Goal: Find specific page/section: Find specific page/section

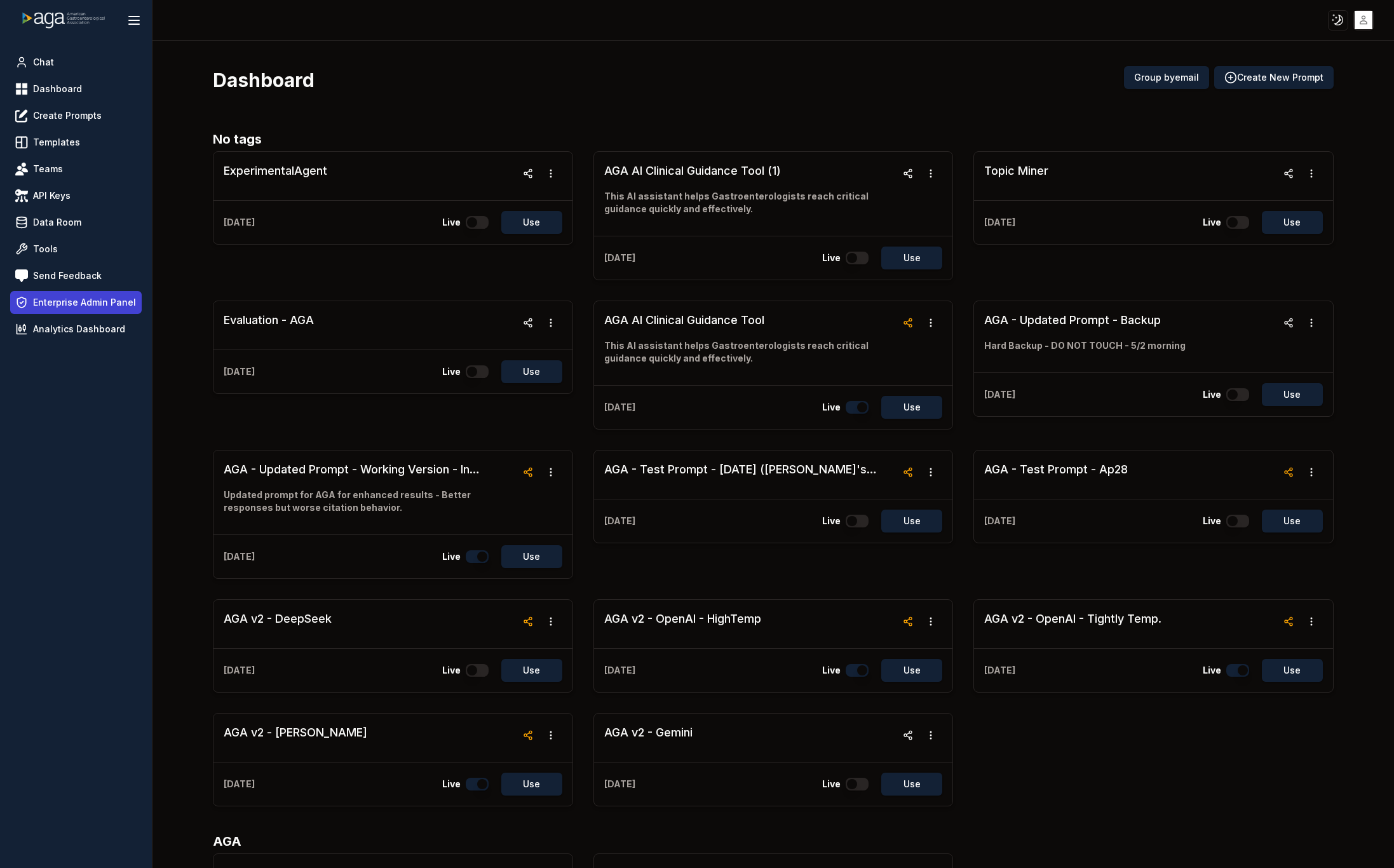
click at [75, 305] on span "Enterprise Admin Panel" at bounding box center [84, 302] width 103 height 13
click at [80, 298] on span "Enterprise Admin Panel" at bounding box center [84, 302] width 103 height 13
click at [95, 303] on span "Enterprise Admin Panel" at bounding box center [84, 302] width 103 height 13
click at [82, 300] on span "Enterprise Admin Panel" at bounding box center [84, 302] width 103 height 13
click at [1366, 18] on html "Toggle theme Toggle user menu Chat Dashboard Create Prompts Templates Teams API…" at bounding box center [697, 434] width 1394 height 868
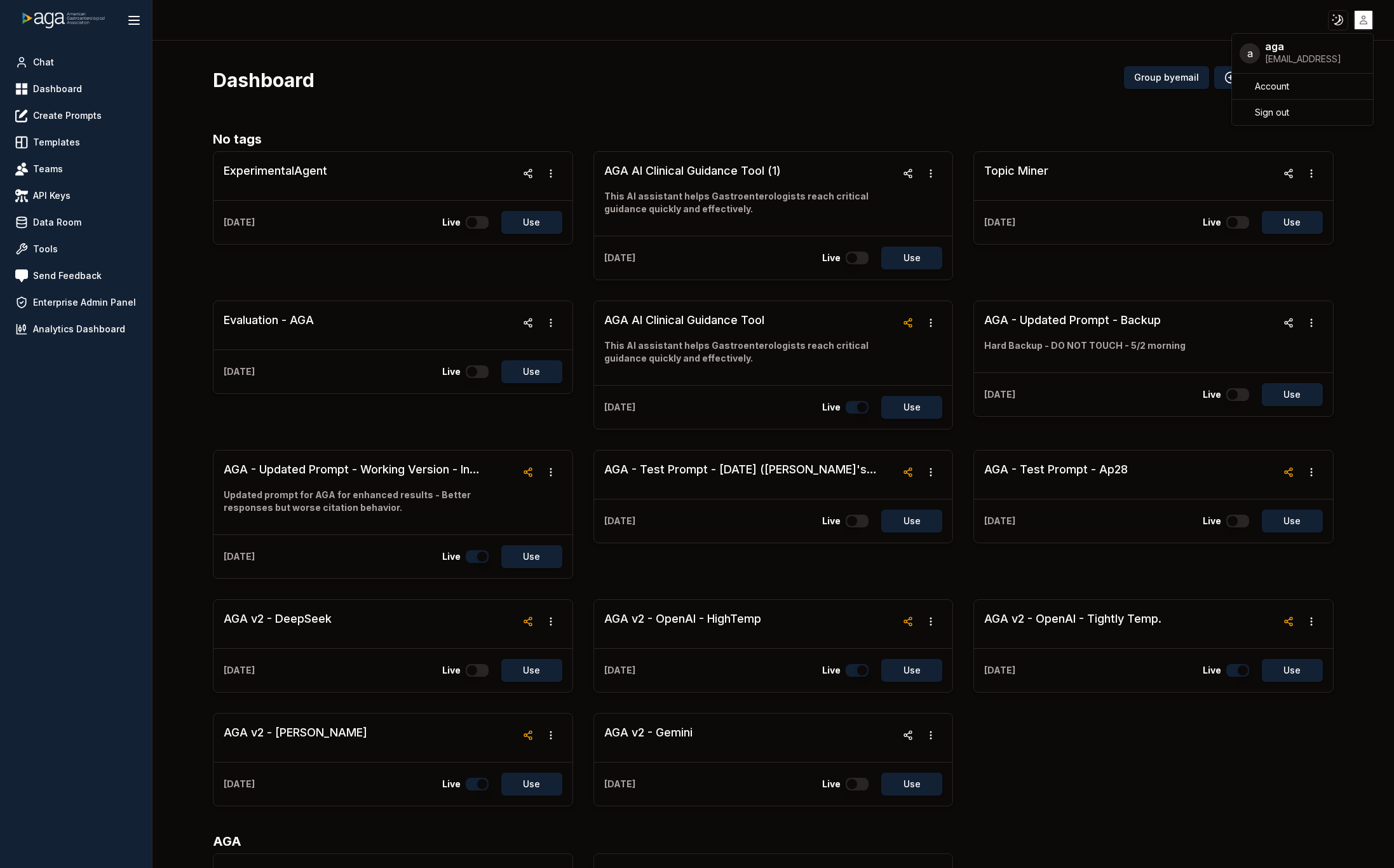
drag, startPoint x: 1290, startPoint y: 109, endPoint x: 437, endPoint y: 62, distance: 854.3
click at [764, 72] on html "Toggle theme Toggle user menu Chat Dashboard Create Prompts Templates Teams API…" at bounding box center [697, 434] width 1394 height 868
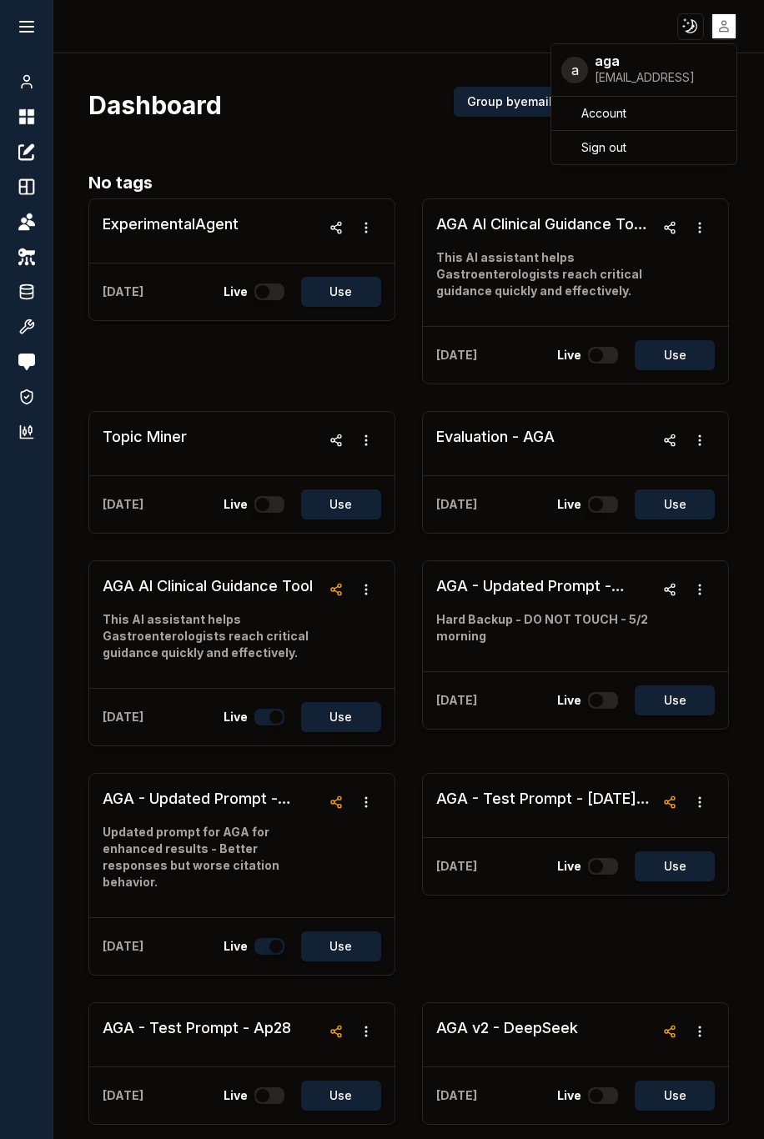
click at [22, 28] on html "Toggle theme Toggle user menu Chat Dashboard Create Prompts Templates Teams API…" at bounding box center [382, 569] width 764 height 1139
click at [22, 28] on icon at bounding box center [27, 27] width 20 height 20
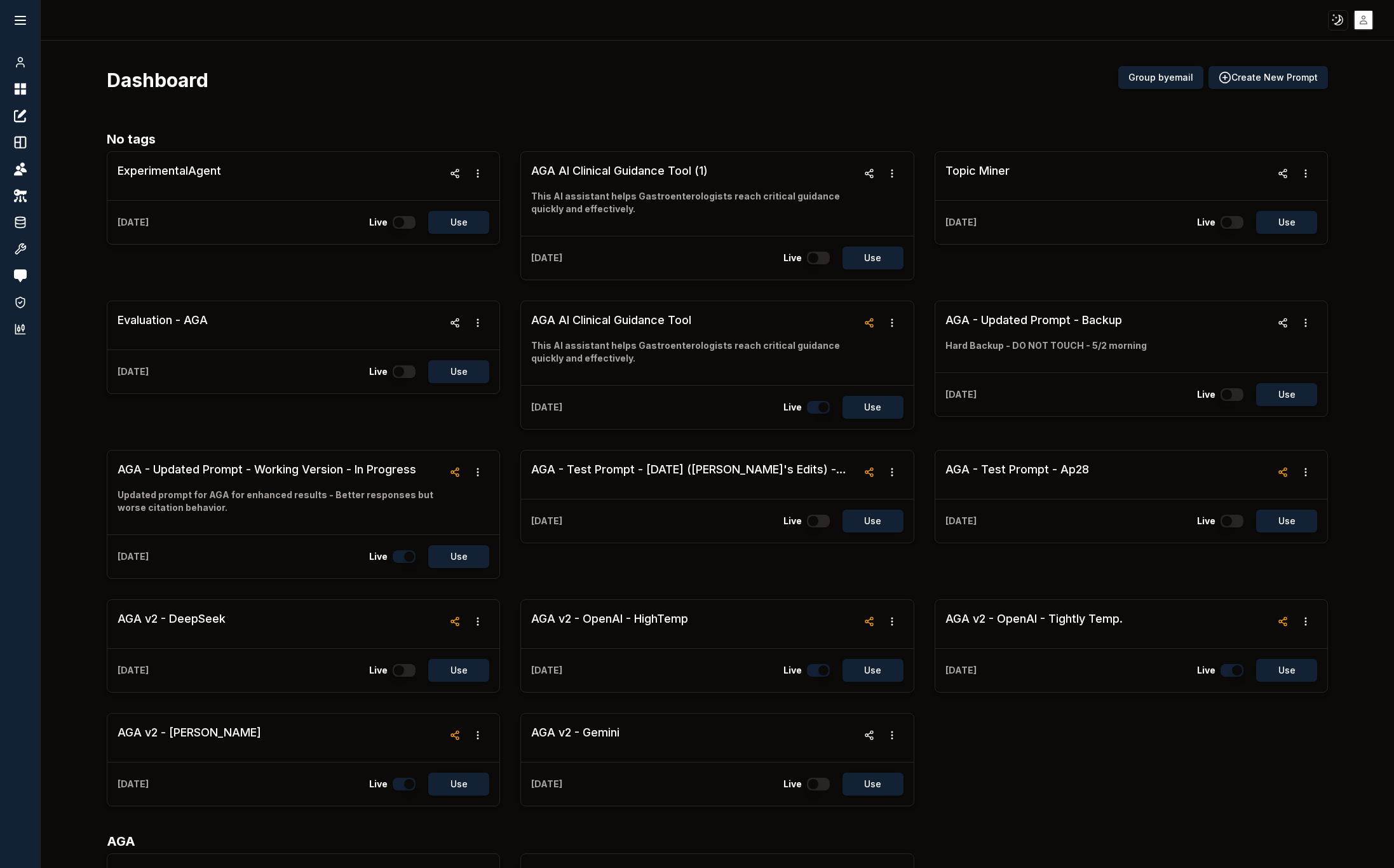
click at [1360, 24] on html "Toggle theme Toggle user menu Chat Dashboard Create Prompts Templates Teams API…" at bounding box center [697, 434] width 1394 height 868
click at [1303, 102] on div "Sign out" at bounding box center [1303, 112] width 136 height 21
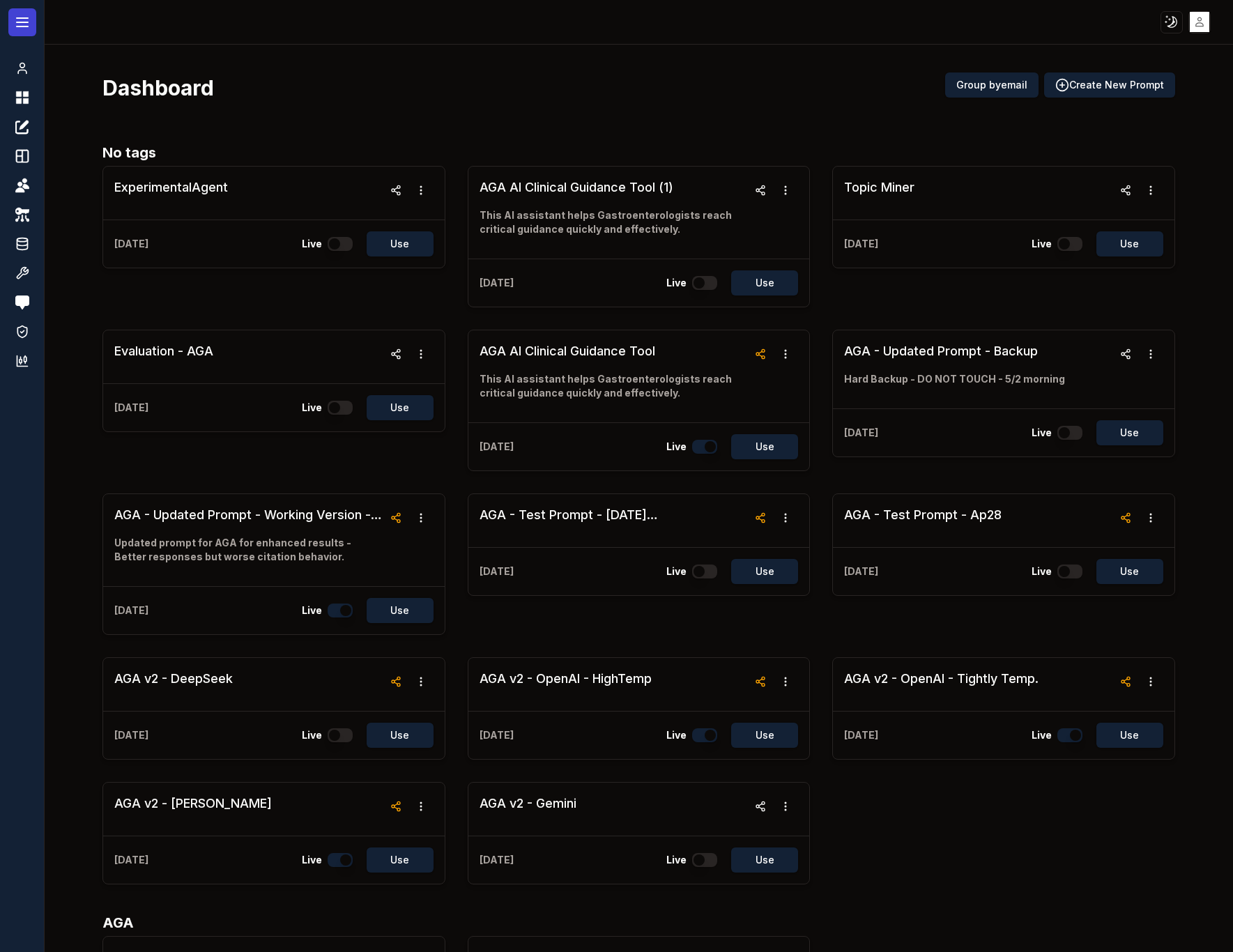
click at [21, 13] on button at bounding box center [22, 22] width 28 height 28
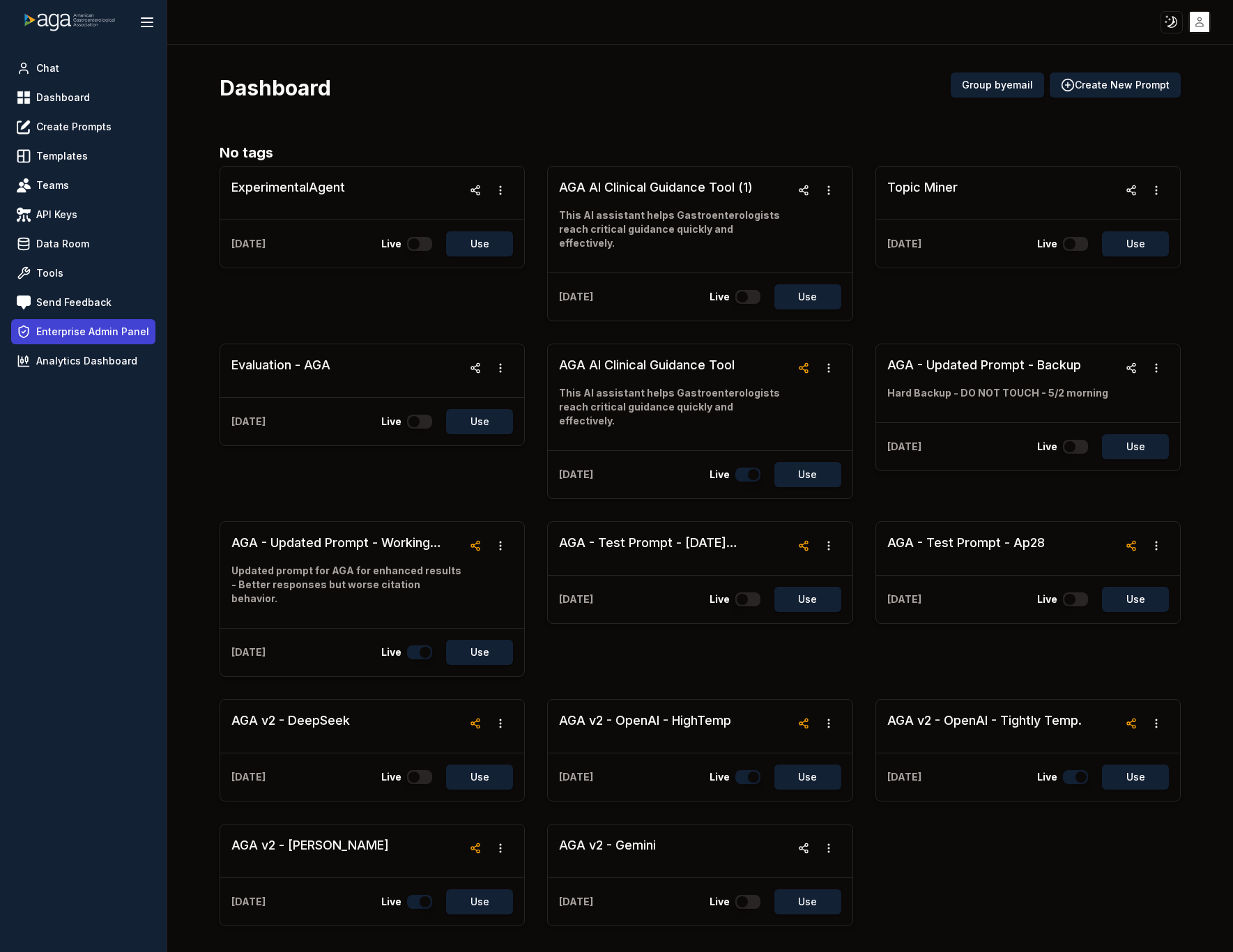
click at [92, 333] on span "Enterprise Admin Panel" at bounding box center [92, 331] width 113 height 14
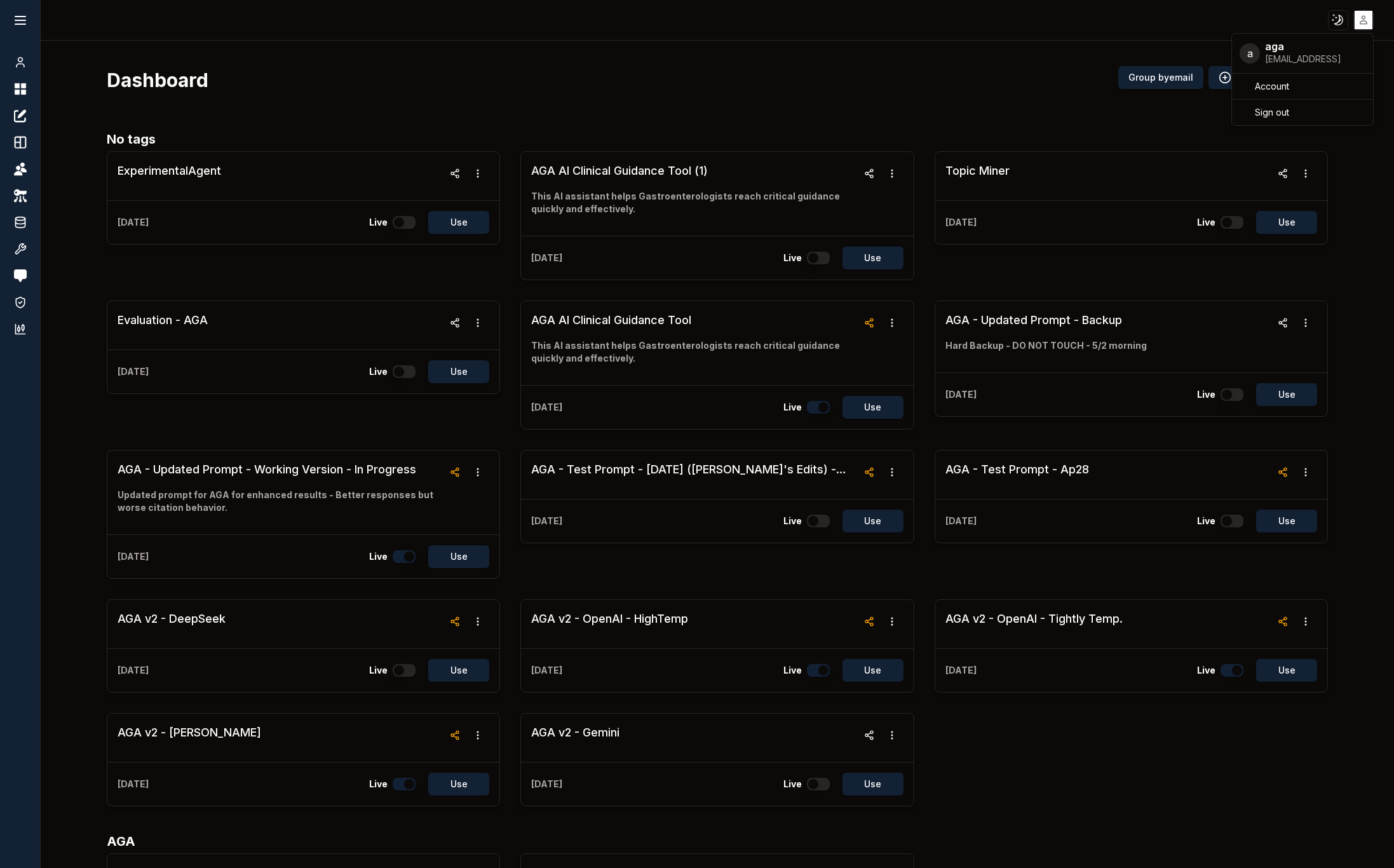
click at [870, 53] on html "Toggle theme Toggle user menu Chat Dashboard Create Prompts Templates Teams API…" at bounding box center [697, 434] width 1394 height 868
drag, startPoint x: 270, startPoint y: 111, endPoint x: 255, endPoint y: 111, distance: 15.0
click at [269, 111] on html "Toggle theme Toggle user menu Chat Dashboard Create Prompts Templates Teams API…" at bounding box center [697, 434] width 1394 height 868
click at [24, 18] on icon at bounding box center [21, 21] width 15 height 15
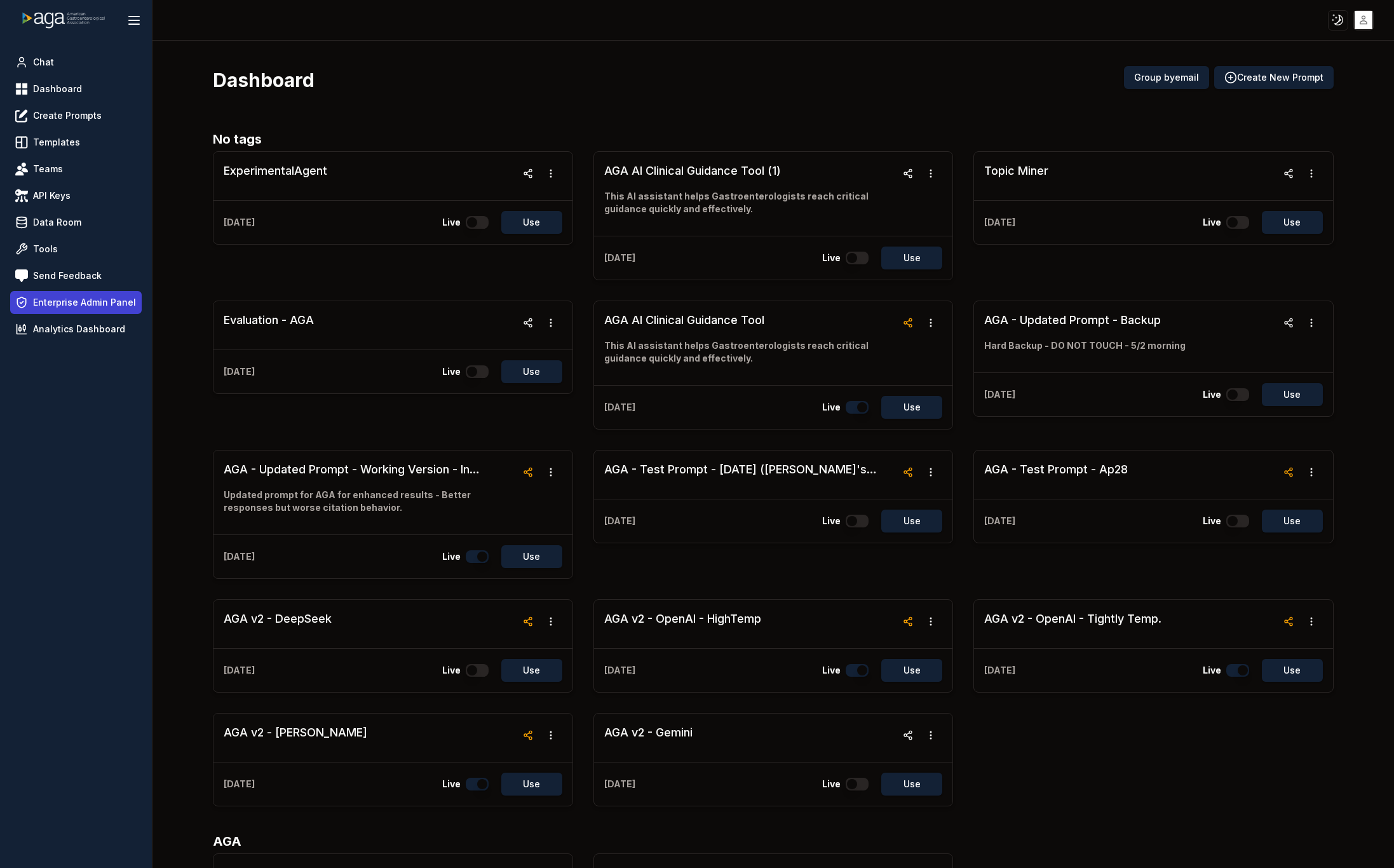
click at [94, 303] on span "Enterprise Admin Panel" at bounding box center [84, 302] width 103 height 13
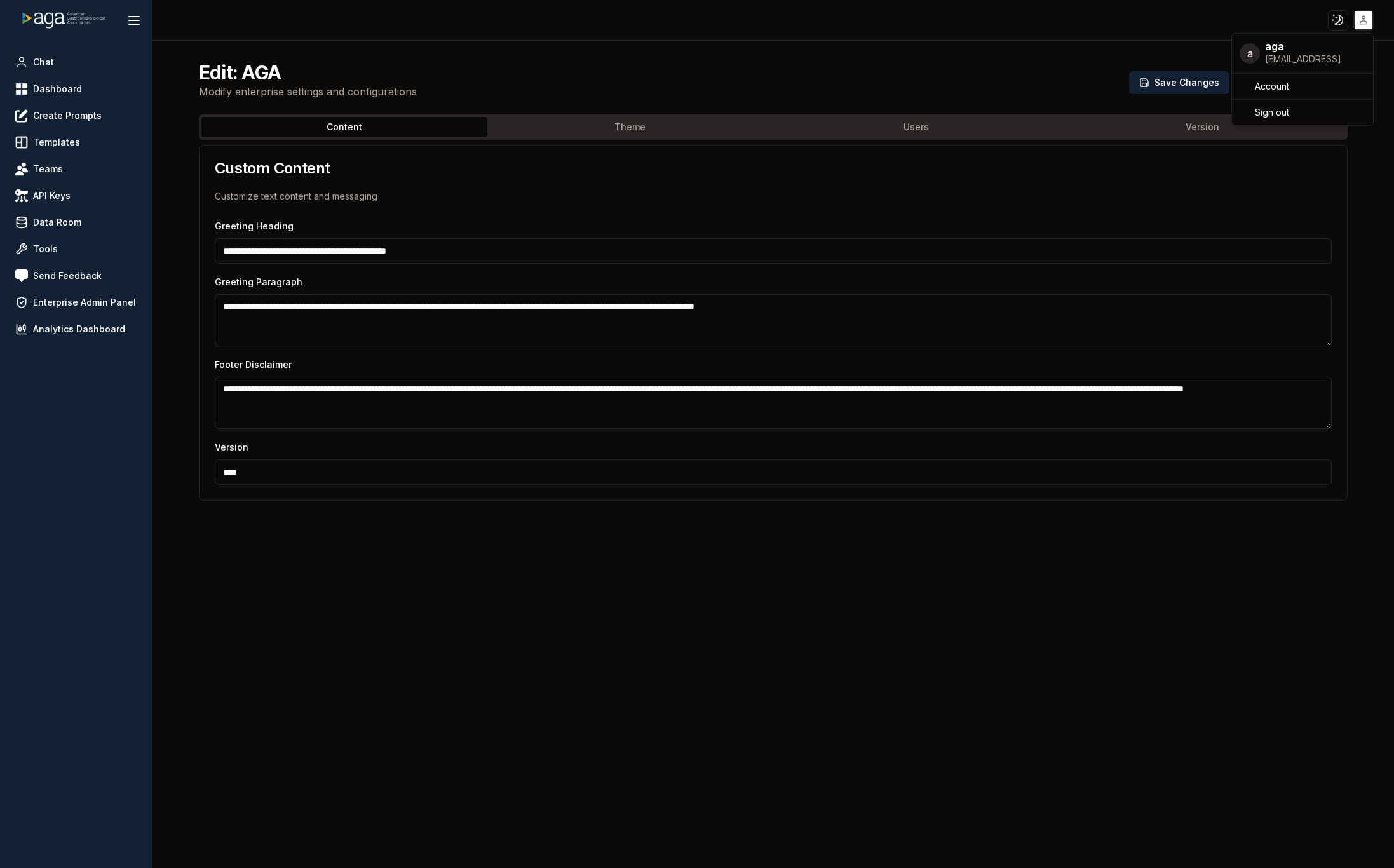
click at [1367, 18] on html "**********" at bounding box center [697, 434] width 1394 height 868
click at [1277, 117] on span "Sign out" at bounding box center [1271, 112] width 34 height 13
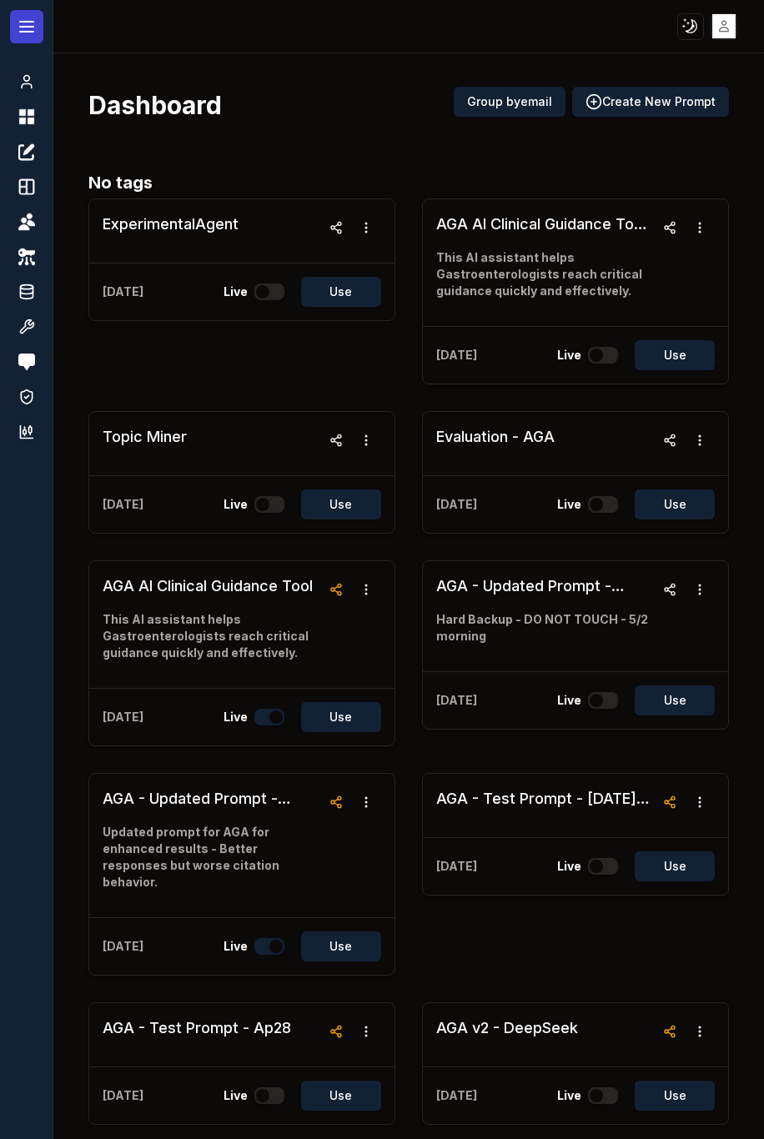
drag, startPoint x: 24, startPoint y: 36, endPoint x: 38, endPoint y: 157, distance: 121.7
click at [25, 37] on button at bounding box center [26, 26] width 33 height 33
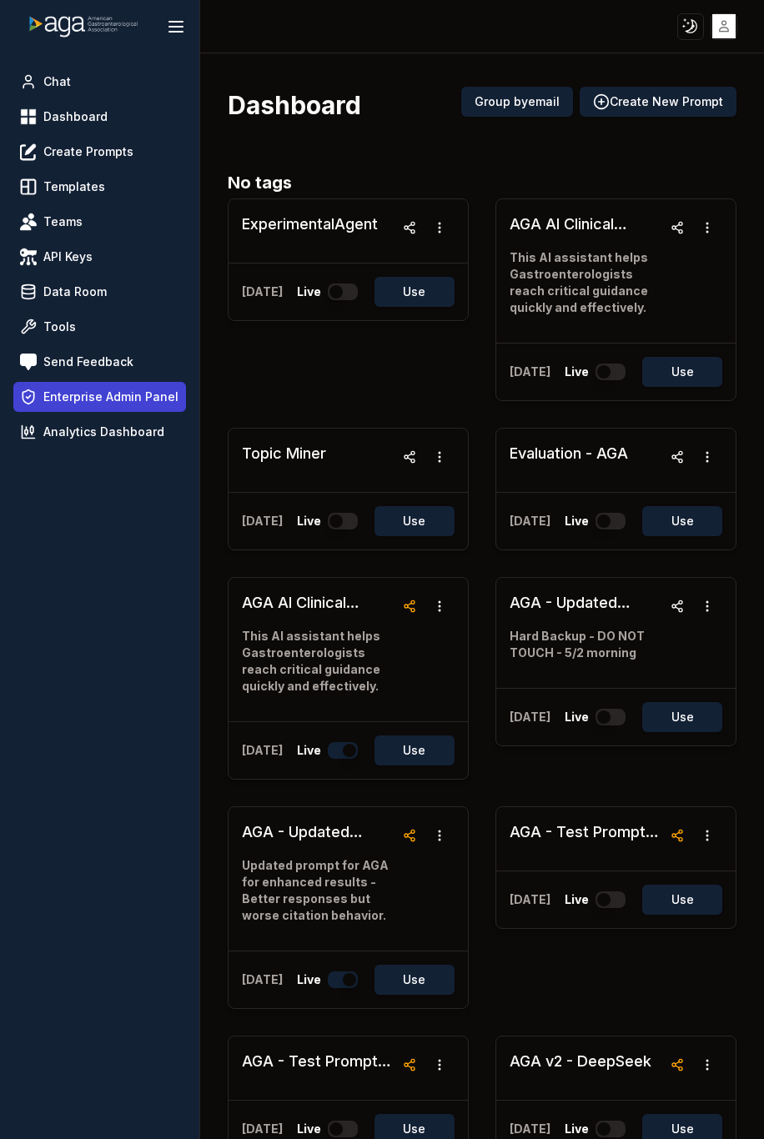
click at [88, 403] on span "Enterprise Admin Panel" at bounding box center [110, 396] width 135 height 17
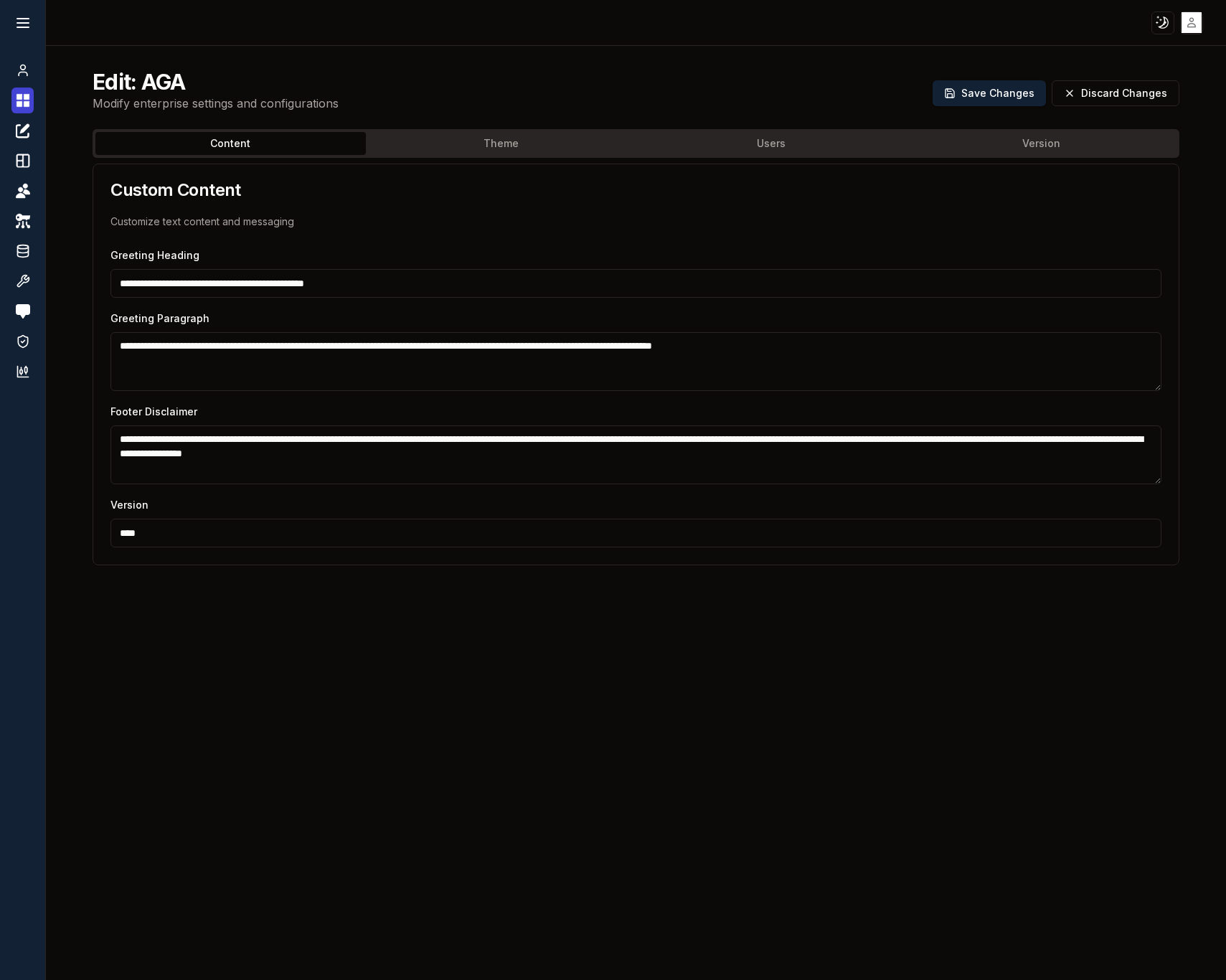
click at [33, 96] on link "Dashboard" at bounding box center [22, 101] width 22 height 26
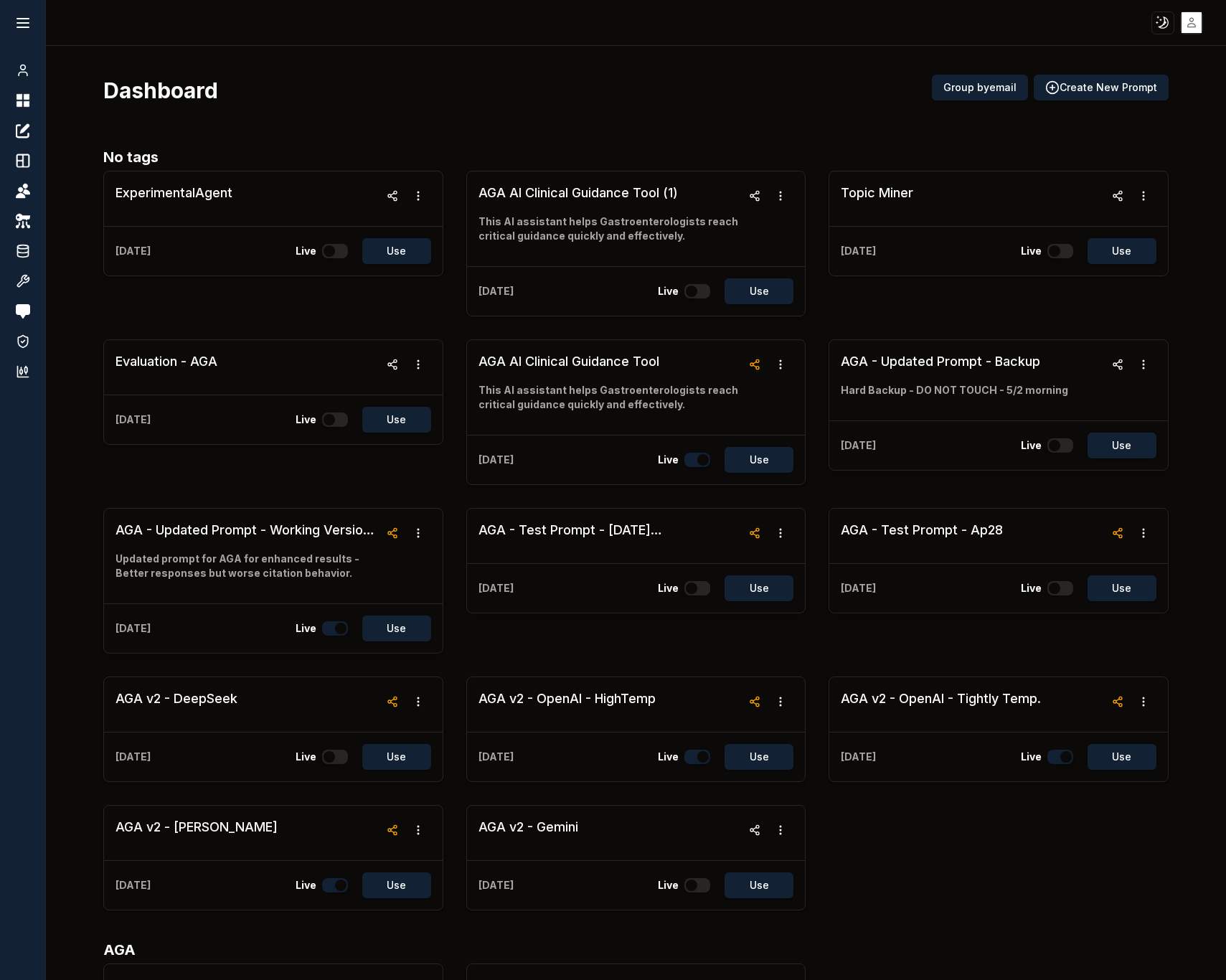
click at [1183, 33] on html "Toggle theme Toggle user menu Chat Dashboard Create Prompts Templates Teams API…" at bounding box center [613, 490] width 1226 height 980
drag, startPoint x: 1089, startPoint y: 155, endPoint x: 804, endPoint y: 52, distance: 303.0
click at [837, 46] on html "Toggle theme Toggle user menu Chat Dashboard Create Prompts Templates Teams API…" at bounding box center [613, 490] width 1226 height 980
click at [636, 82] on html "Toggle theme Toggle user menu Chat Dashboard Create Prompts Templates Teams API…" at bounding box center [613, 490] width 1226 height 980
click at [20, 348] on icon at bounding box center [22, 341] width 15 height 15
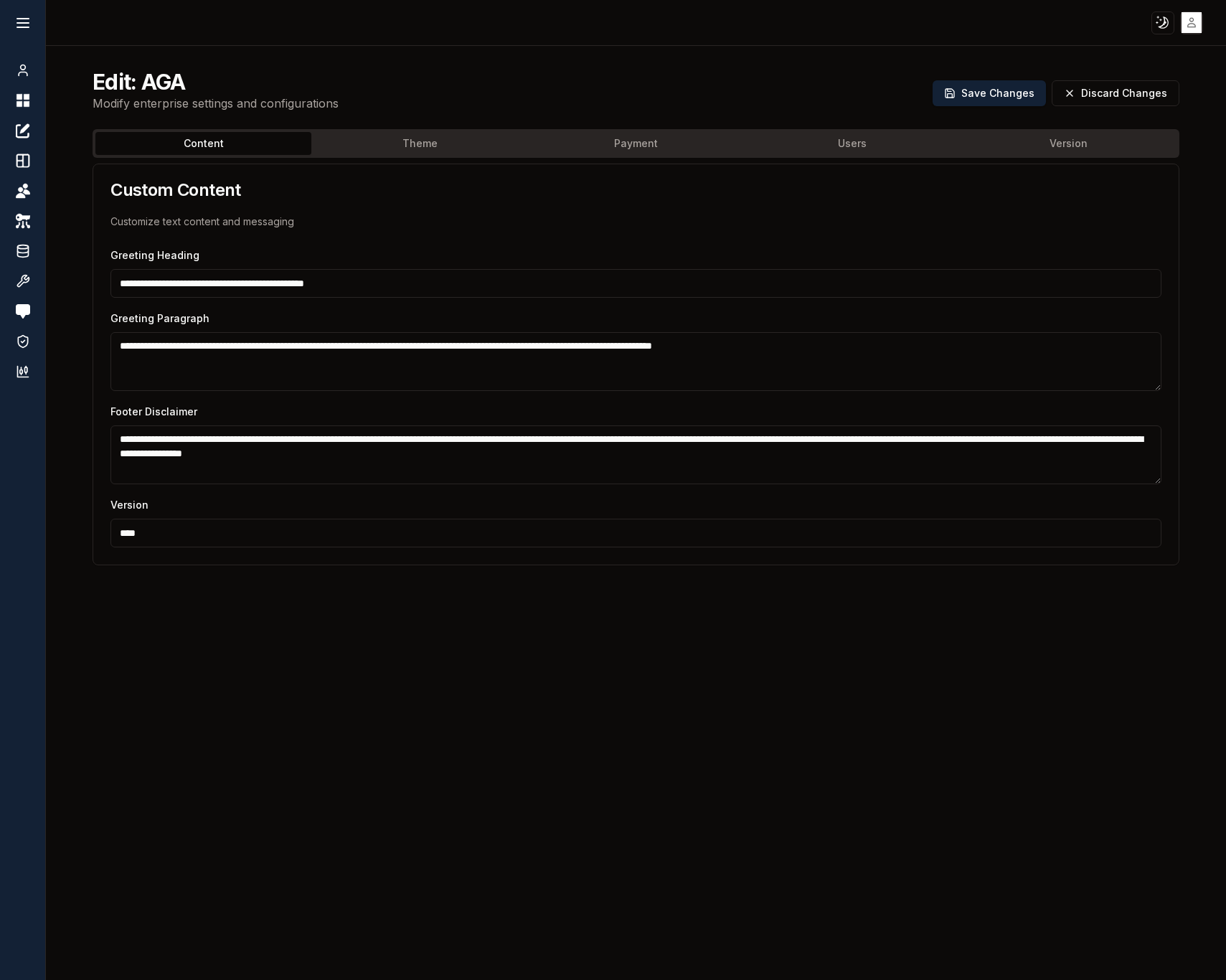
click at [1199, 28] on html "**********" at bounding box center [613, 490] width 1226 height 980
click at [1109, 147] on div "Sign out" at bounding box center [1122, 150] width 153 height 23
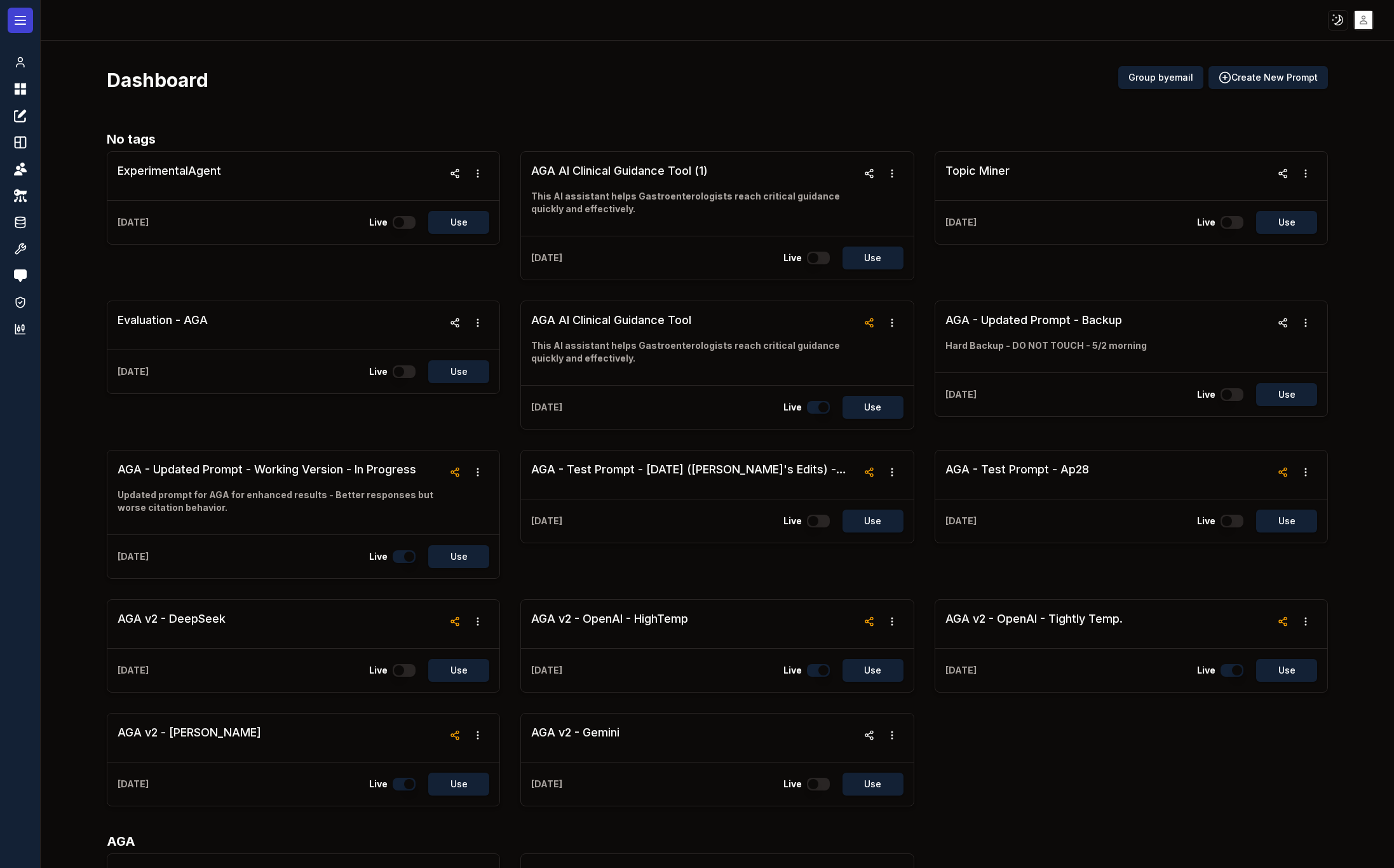
click at [22, 24] on icon at bounding box center [21, 21] width 15 height 15
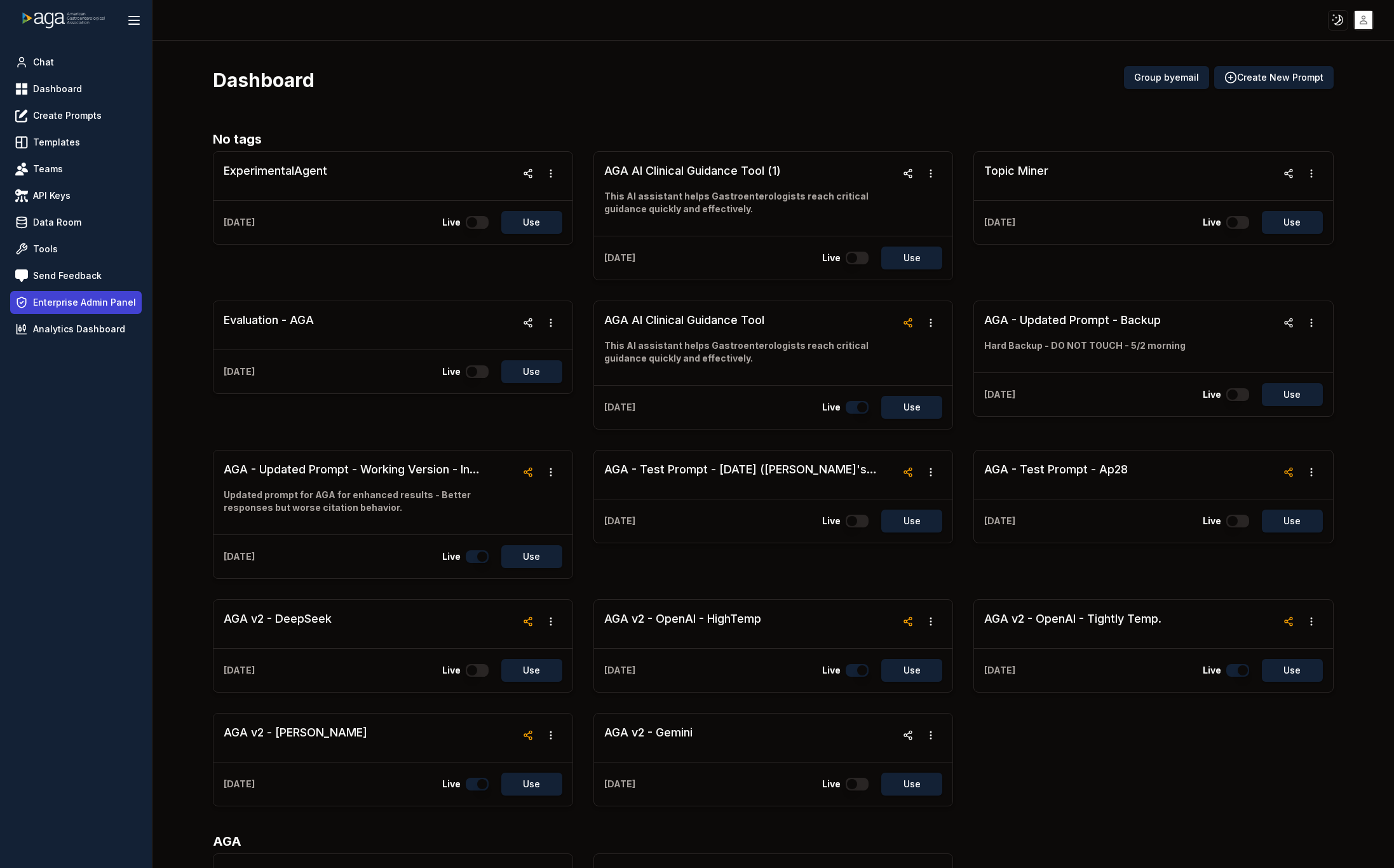
click at [59, 296] on span "Enterprise Admin Panel" at bounding box center [84, 302] width 103 height 13
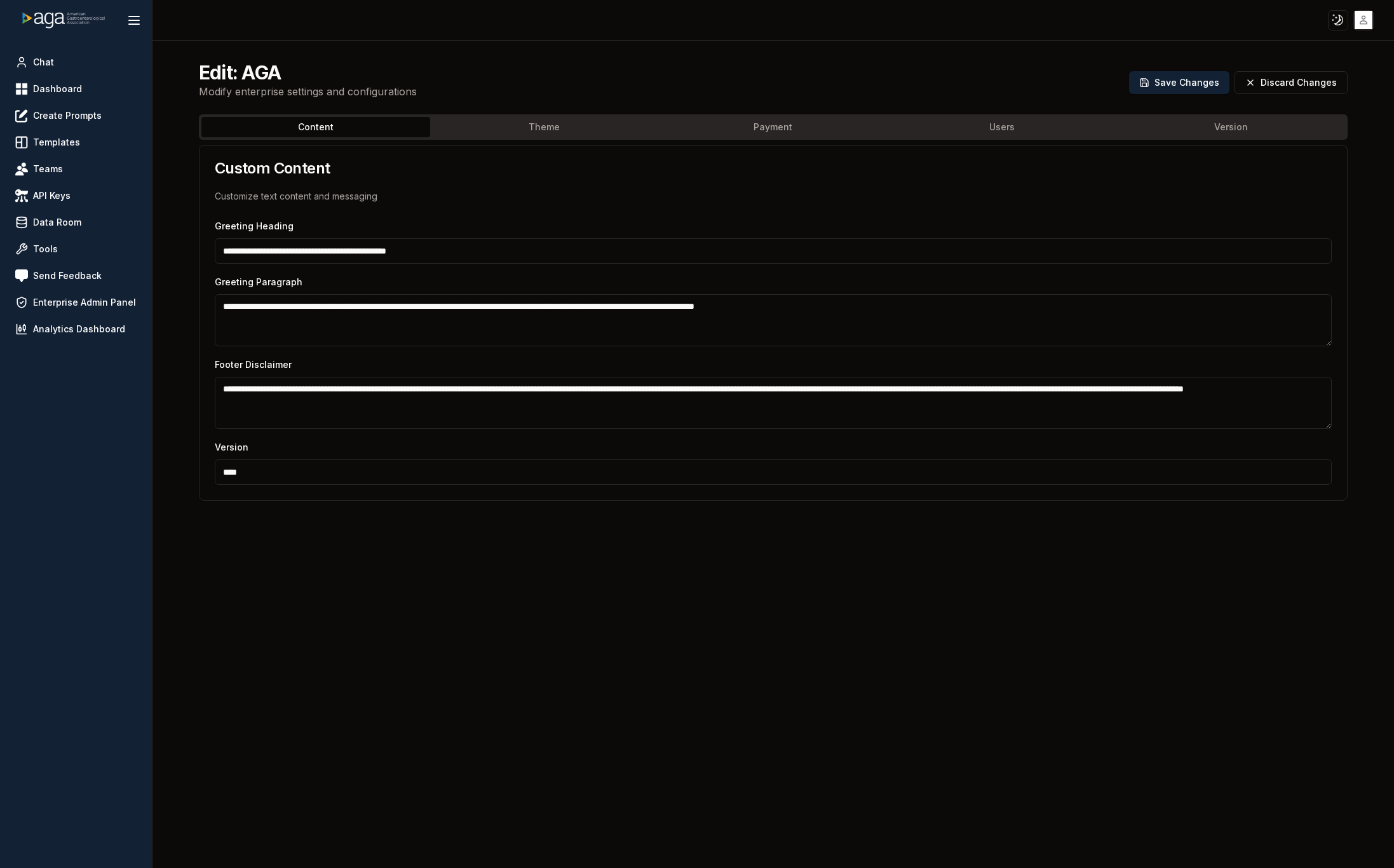
click at [590, 116] on div "Content Theme Payment Users Version" at bounding box center [773, 127] width 1149 height 25
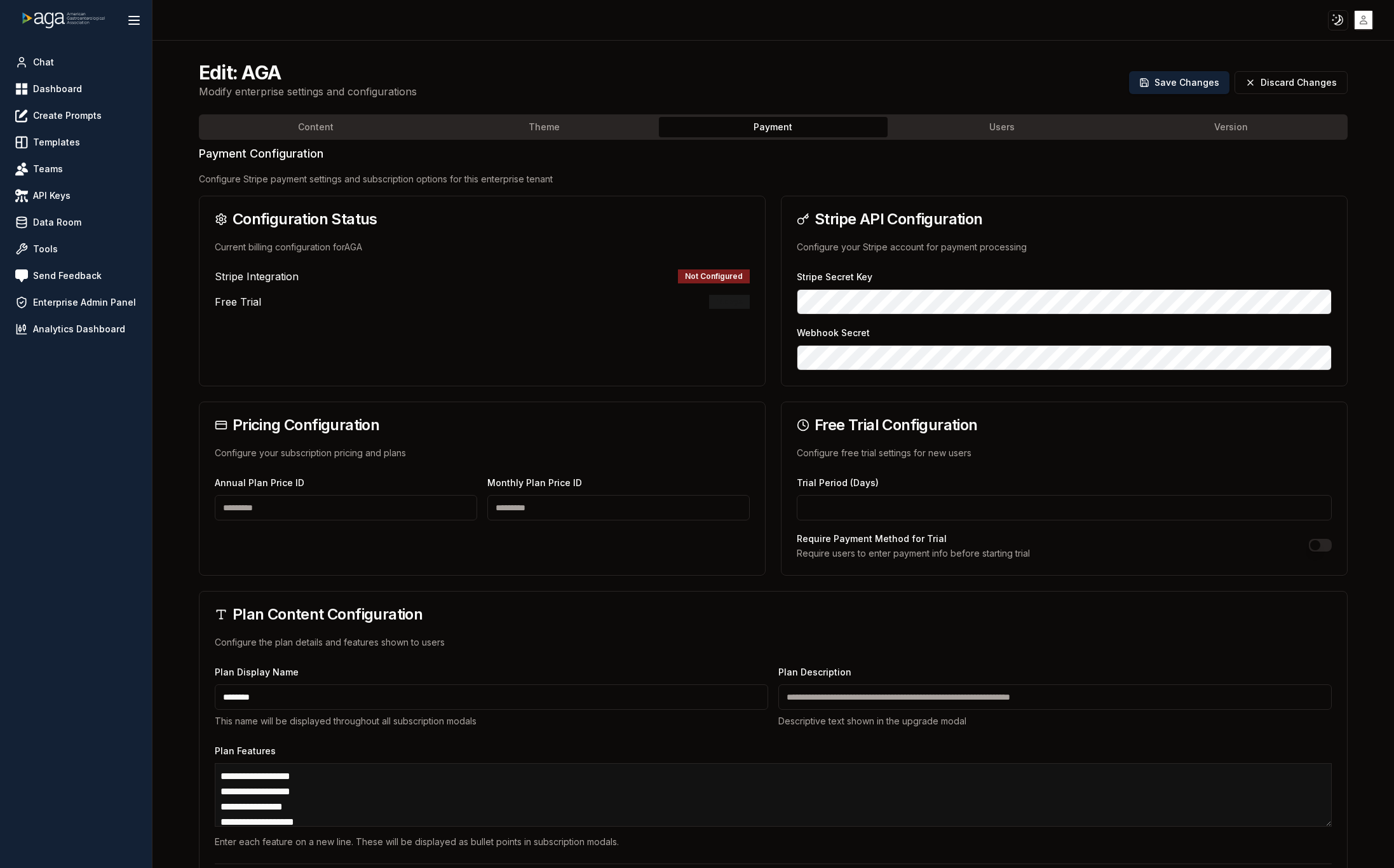
click at [590, 120] on button "Payment" at bounding box center [773, 127] width 229 height 21
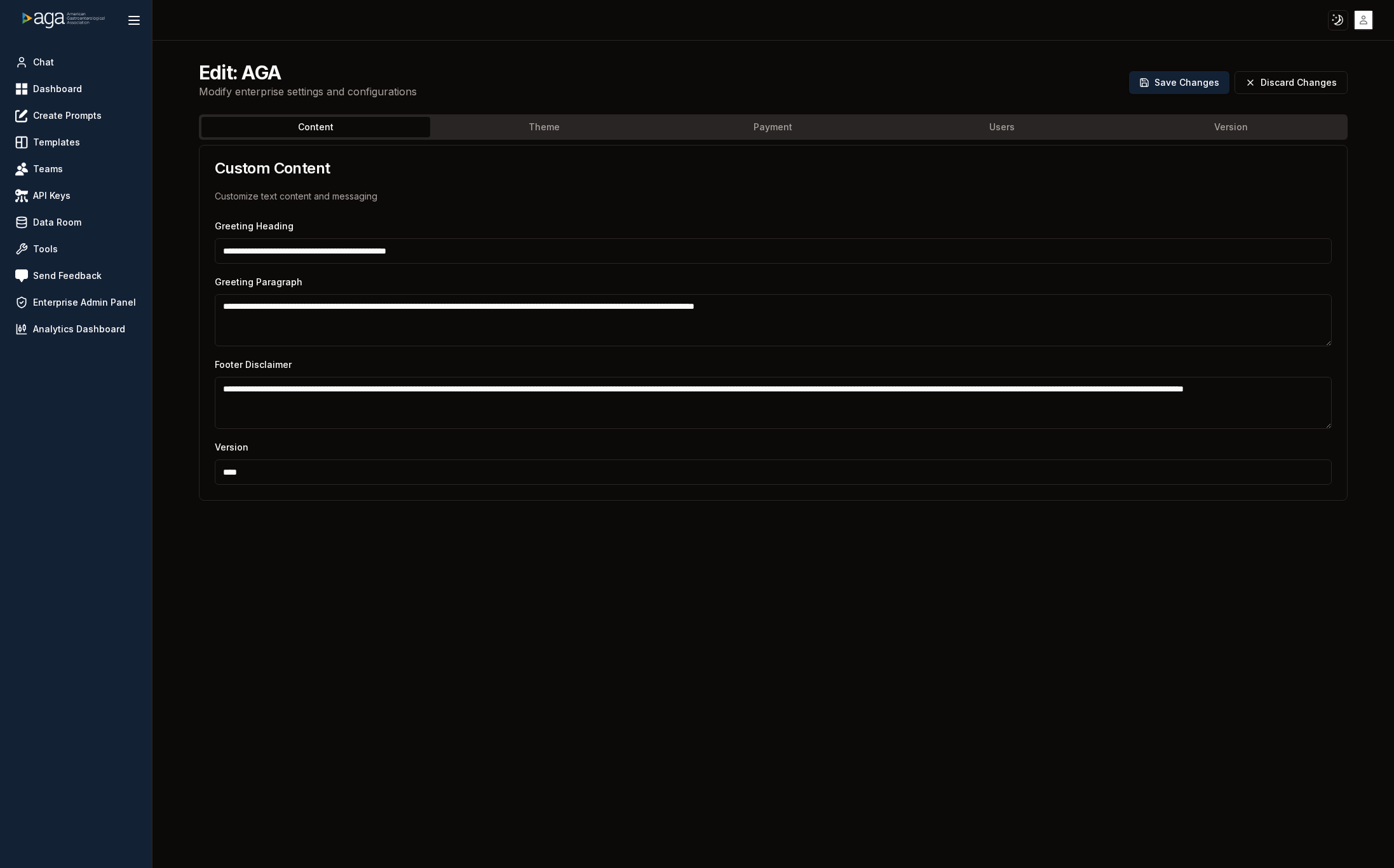
click at [315, 132] on button "Content" at bounding box center [316, 127] width 229 height 21
